Goal: Find specific page/section: Find specific page/section

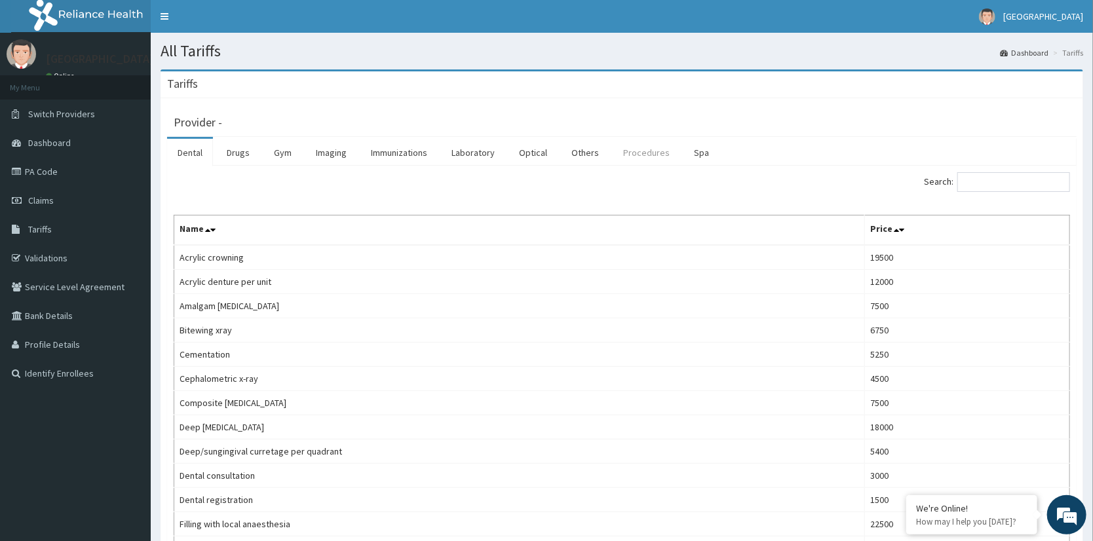
click at [627, 155] on link "Procedures" at bounding box center [646, 153] width 67 height 28
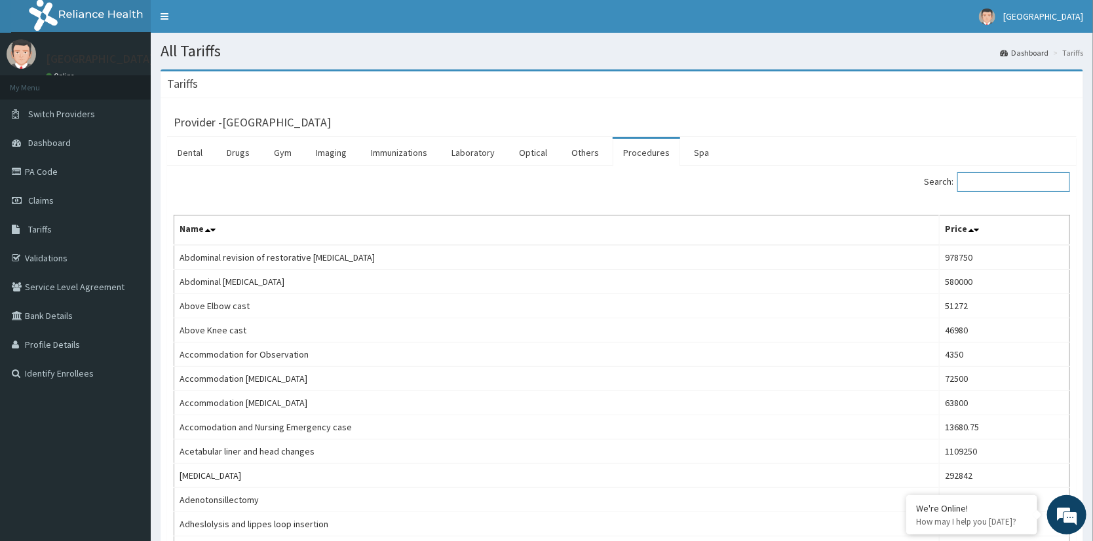
click at [1022, 185] on input "Search:" at bounding box center [1013, 182] width 113 height 20
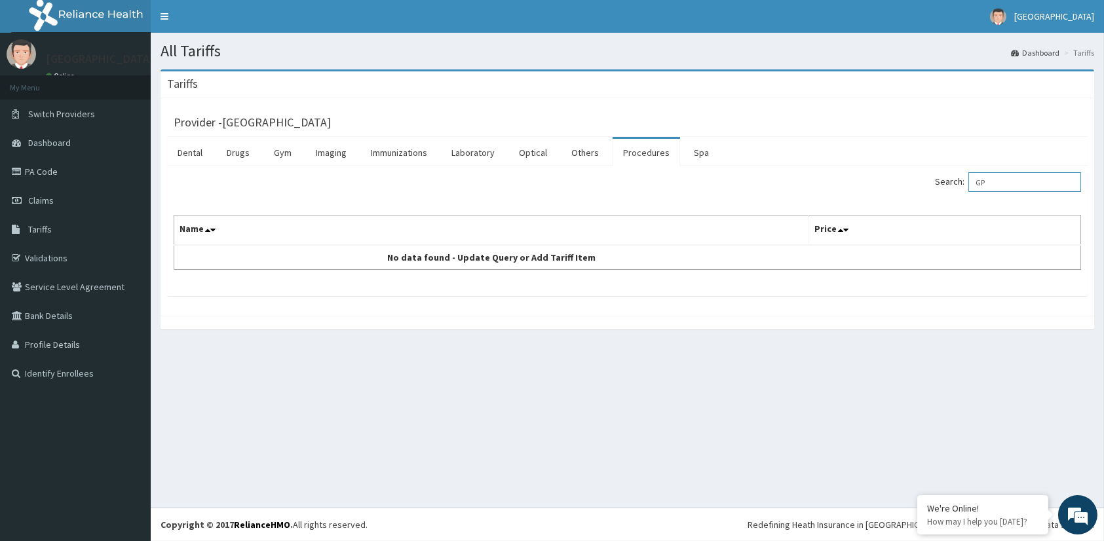
drag, startPoint x: 1005, startPoint y: 180, endPoint x: 898, endPoint y: 180, distance: 106.2
click at [898, 180] on div "Search: GP" at bounding box center [860, 183] width 444 height 23
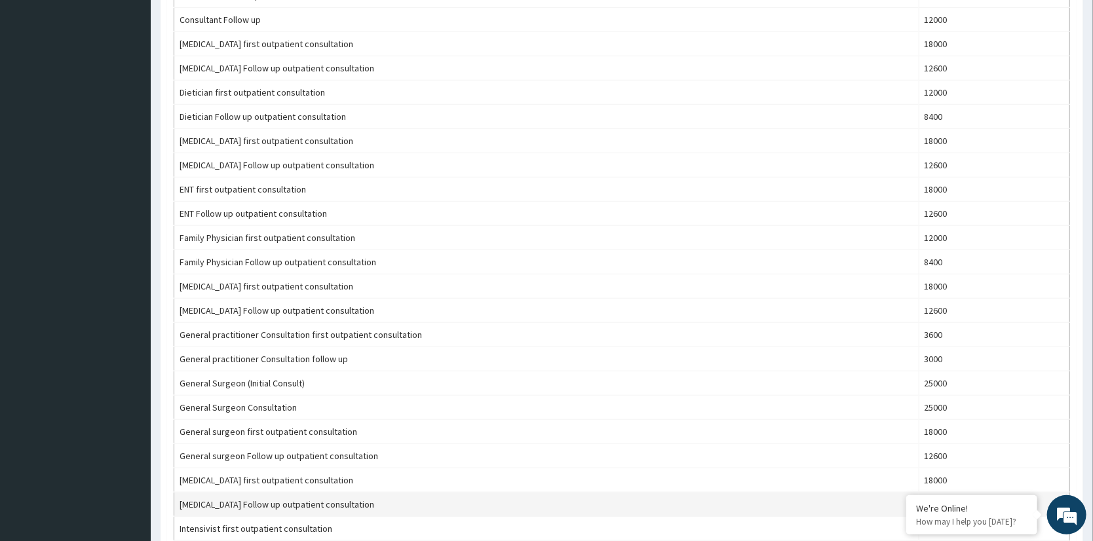
scroll to position [459, 0]
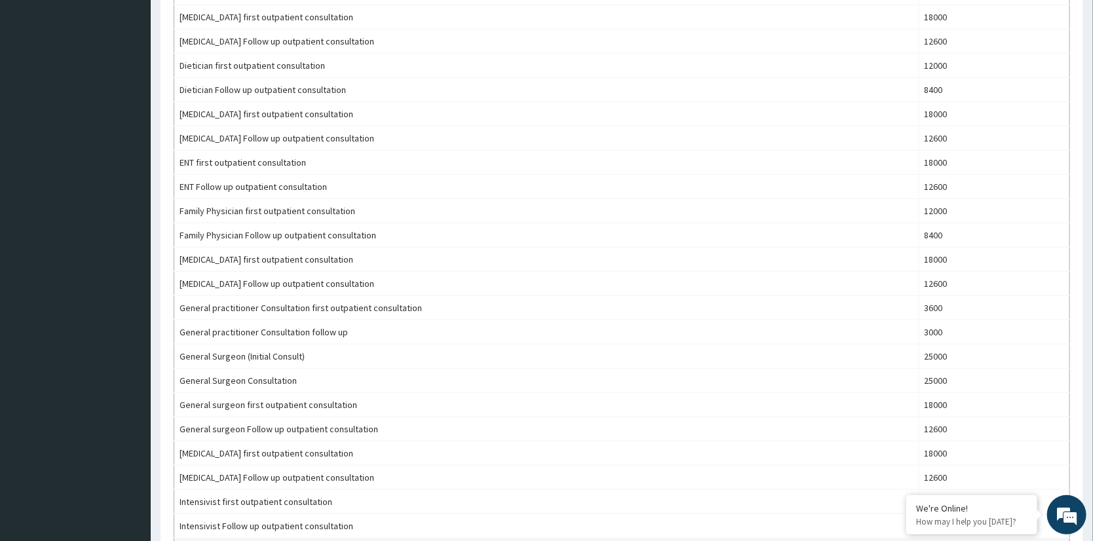
type input "CONSU"
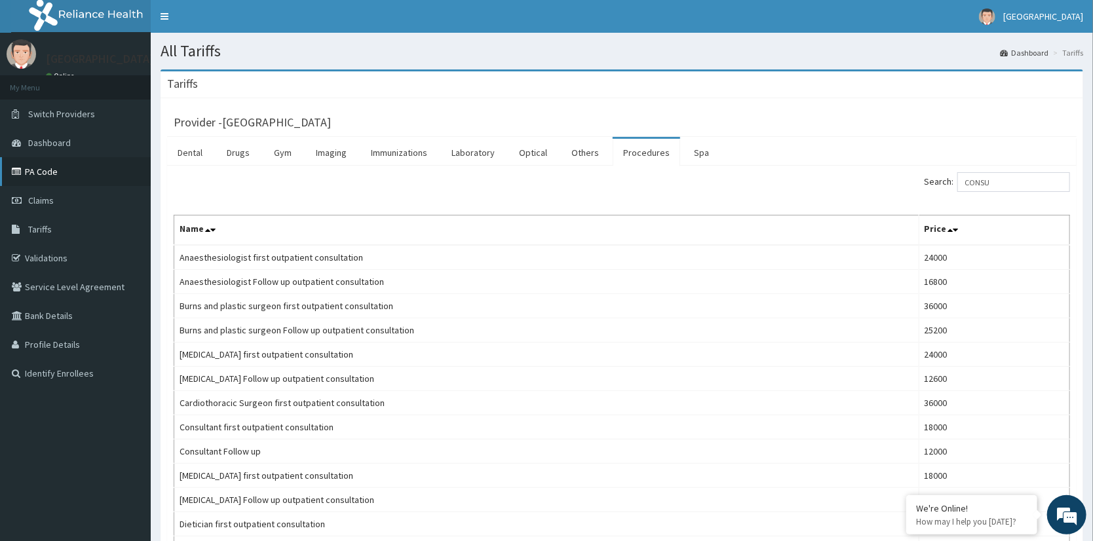
click at [62, 176] on link "PA Code" at bounding box center [75, 171] width 151 height 29
